Goal: Task Accomplishment & Management: Use online tool/utility

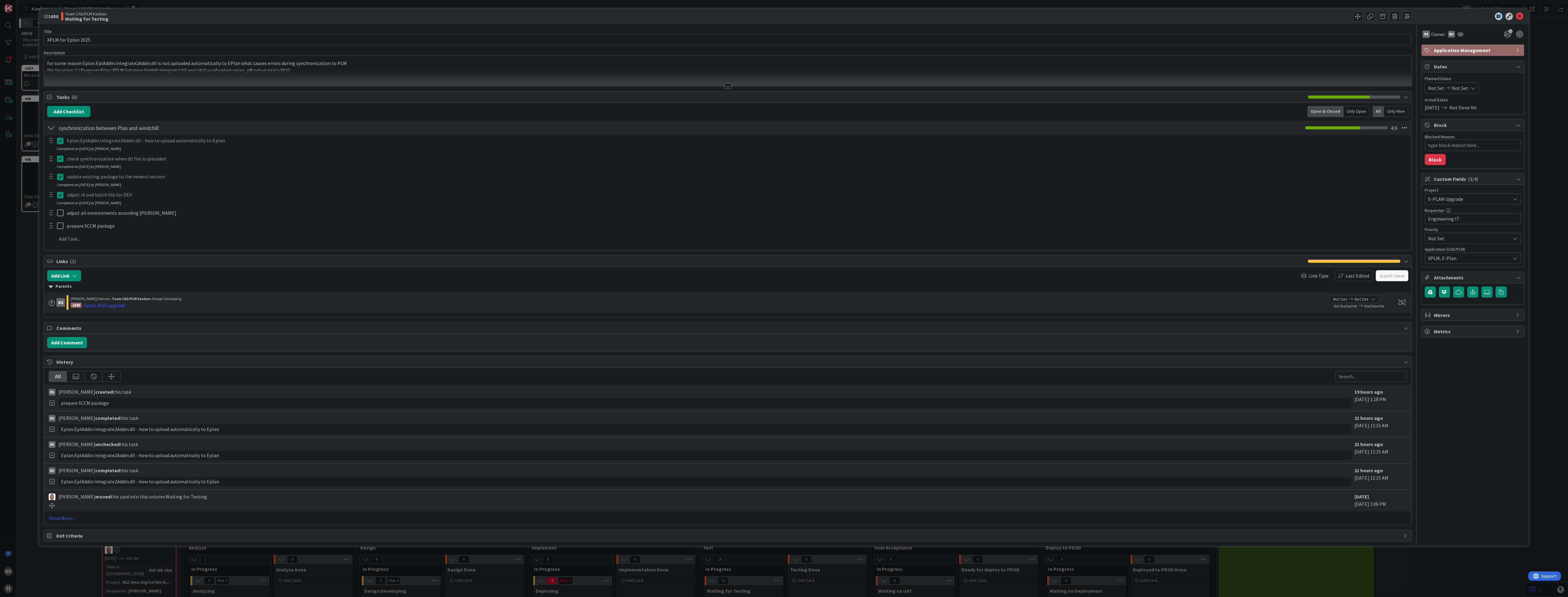
type textarea "x"
click at [726, 88] on div at bounding box center [727, 86] width 7 height 5
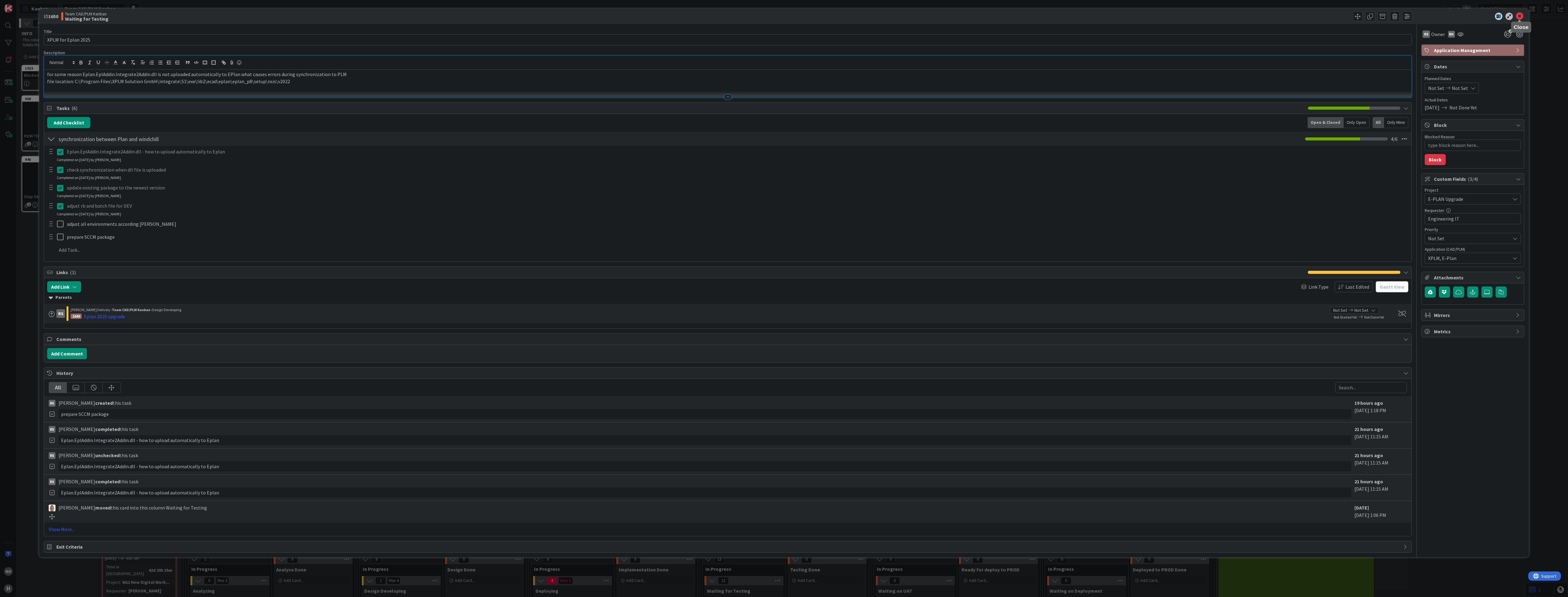
click at [1522, 17] on icon at bounding box center [1519, 16] width 7 height 7
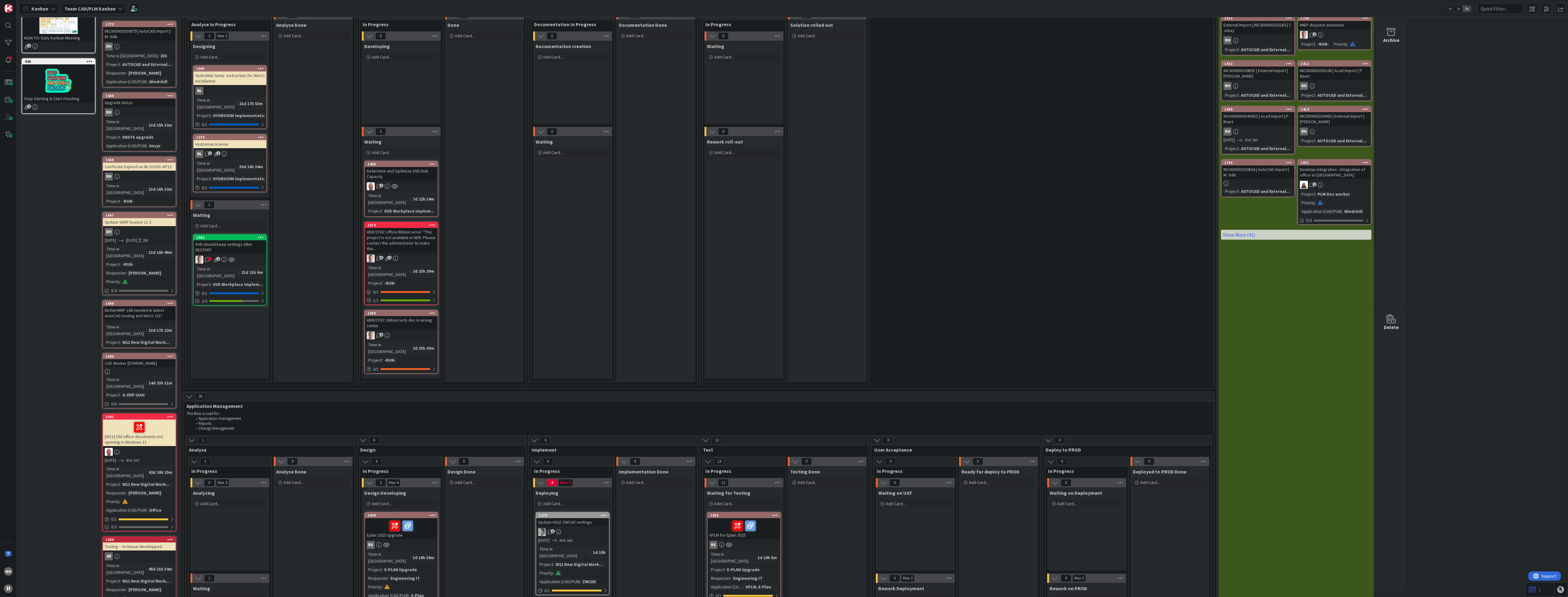
scroll to position [93, 0]
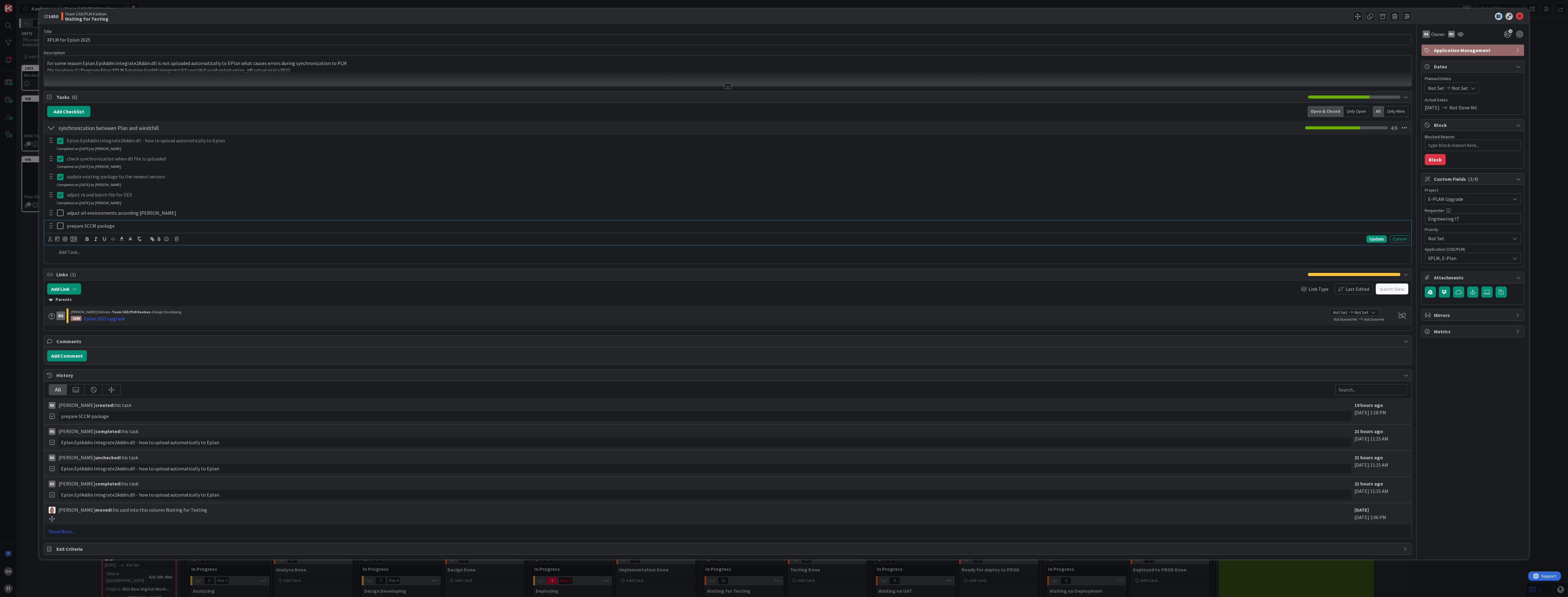
type textarea "x"
click at [73, 227] on p "prepare SCCM package" at bounding box center [737, 226] width 1340 height 7
click at [68, 226] on p "prepare SCCM package" at bounding box center [737, 226] width 1340 height 7
click at [271, 203] on div "adjust rb and batch file for DEV Update Cancel Completed on [DATE] by [PERSON_N…" at bounding box center [727, 197] width 1367 height 16
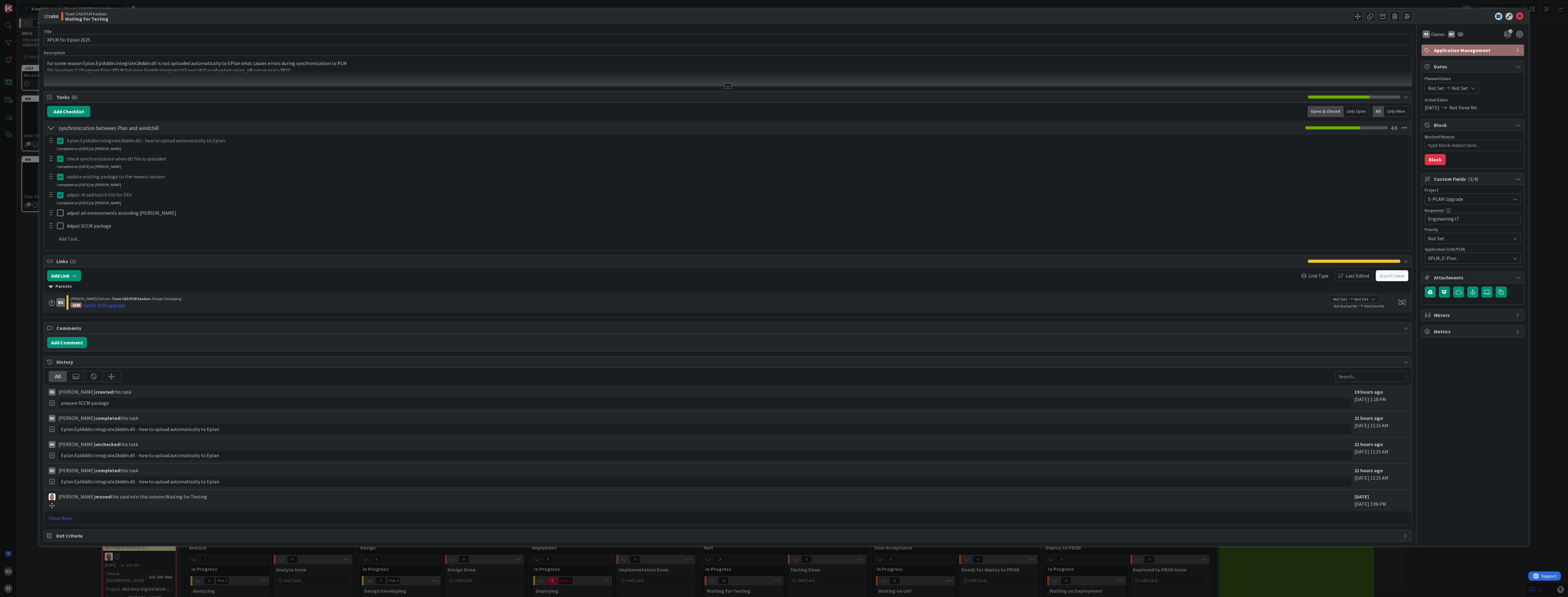
type textarea "x"
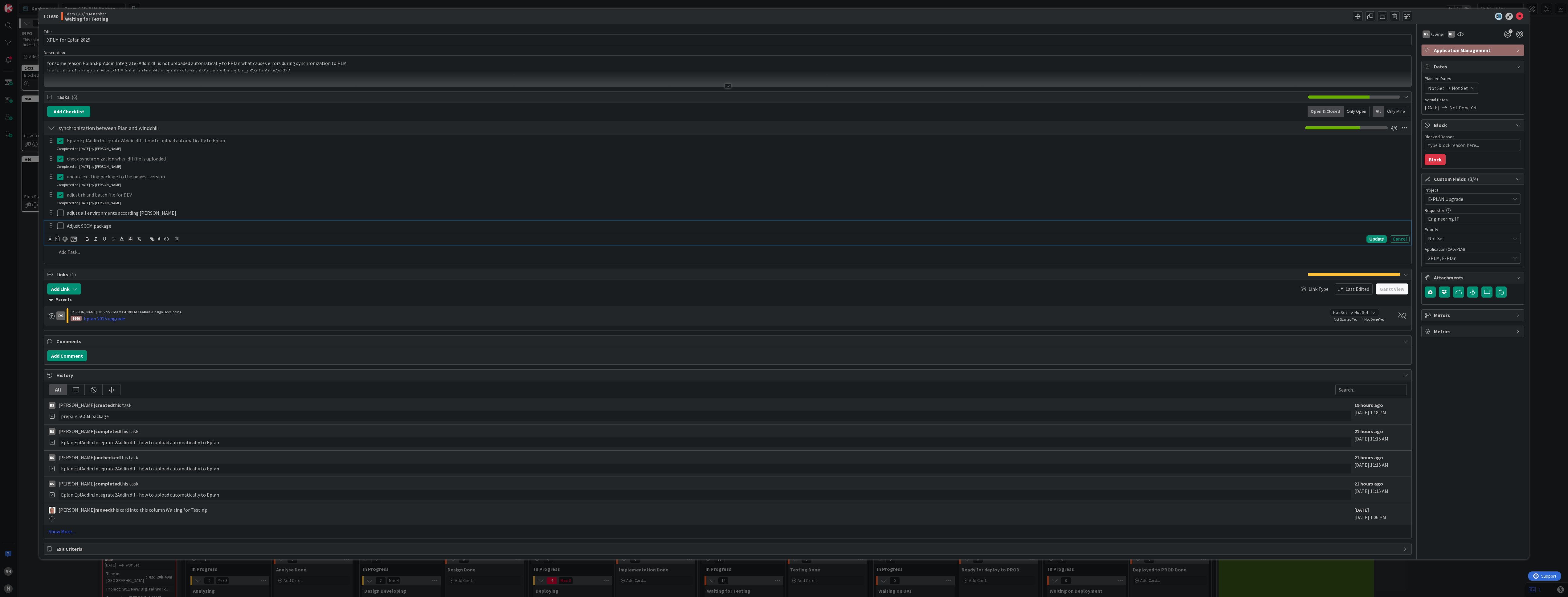
click at [135, 229] on p "Adjust SCCM package" at bounding box center [737, 226] width 1340 height 7
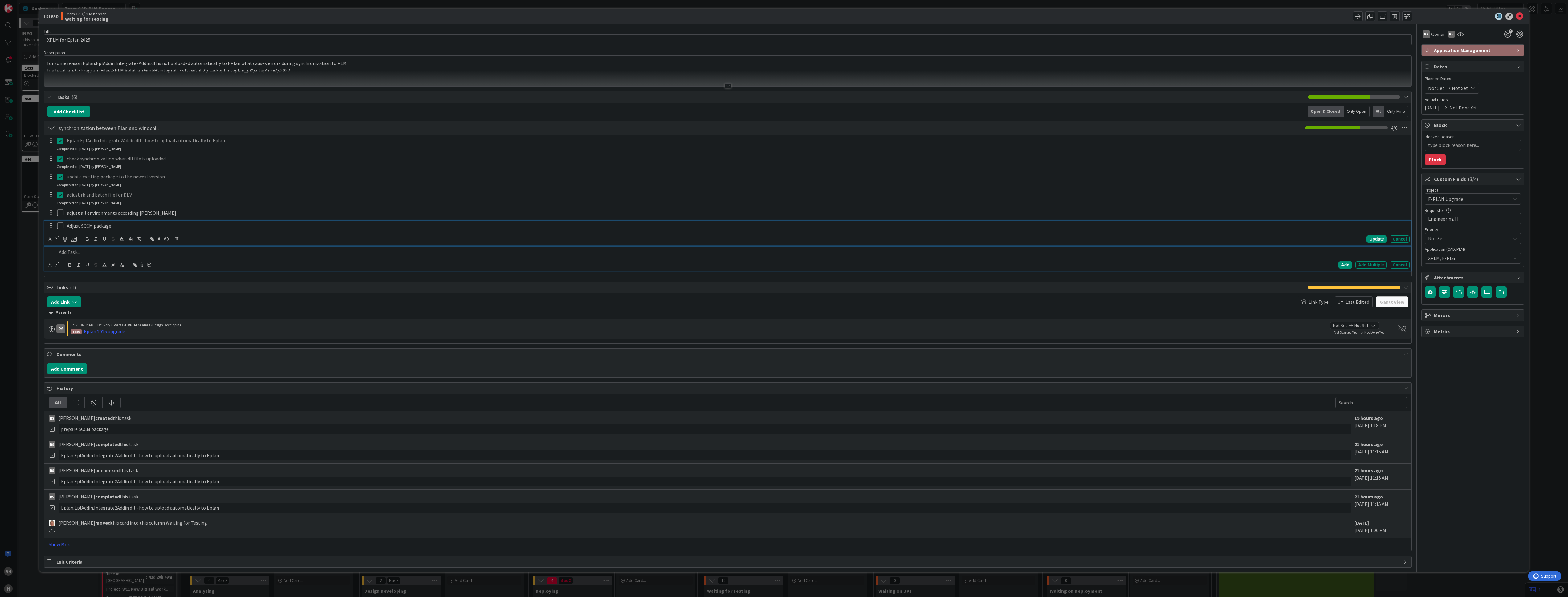
click at [112, 256] on p at bounding box center [732, 253] width 1351 height 7
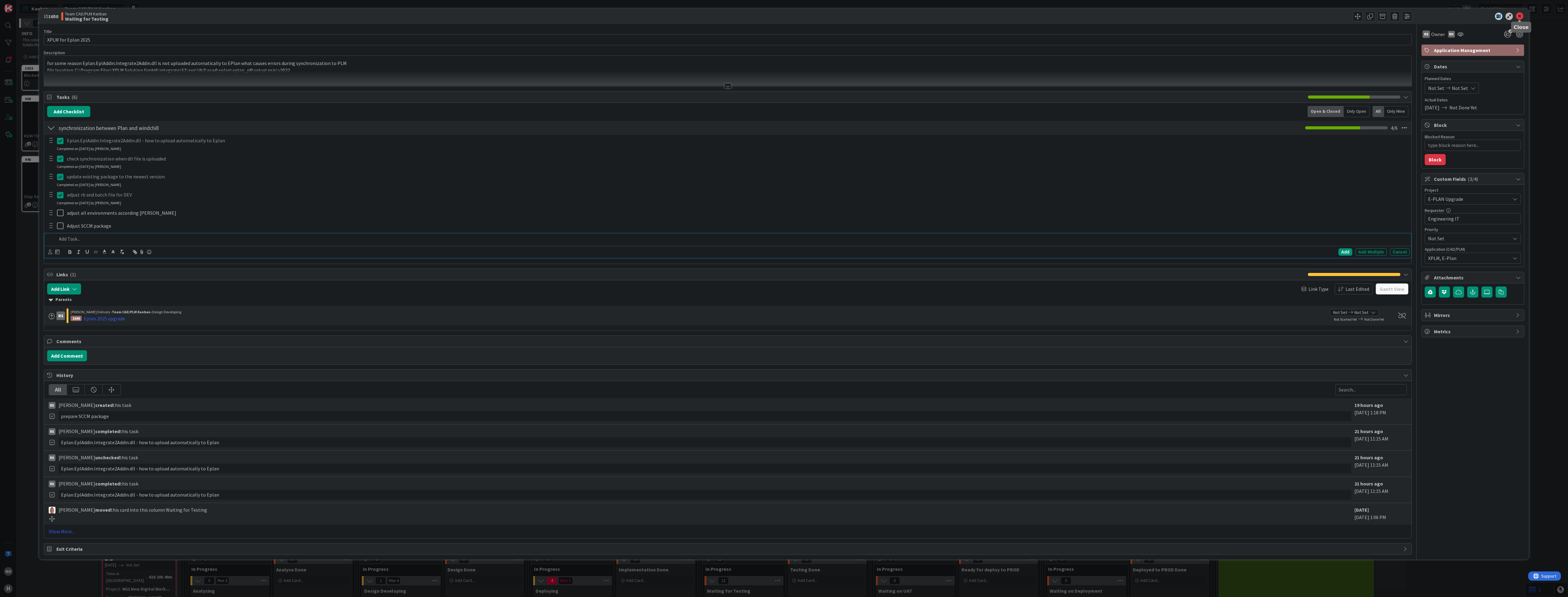
click at [1521, 16] on icon at bounding box center [1519, 16] width 7 height 7
